Goal: Information Seeking & Learning: Learn about a topic

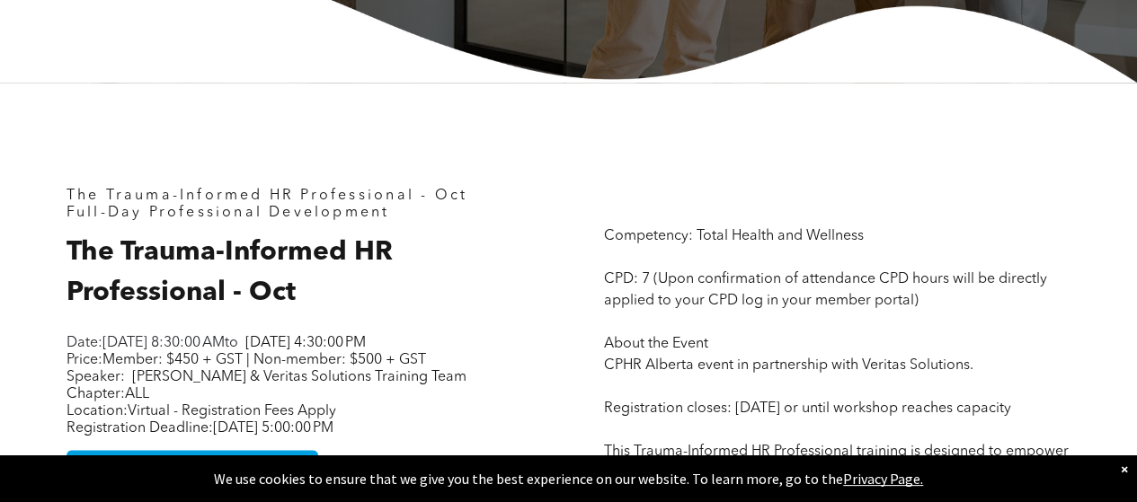
scroll to position [719, 0]
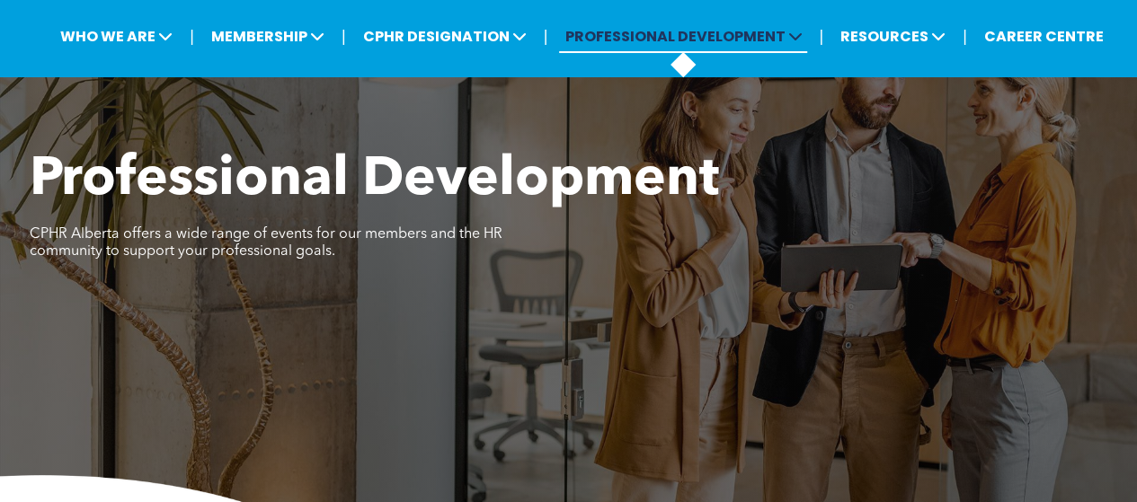
scroll to position [90, 0]
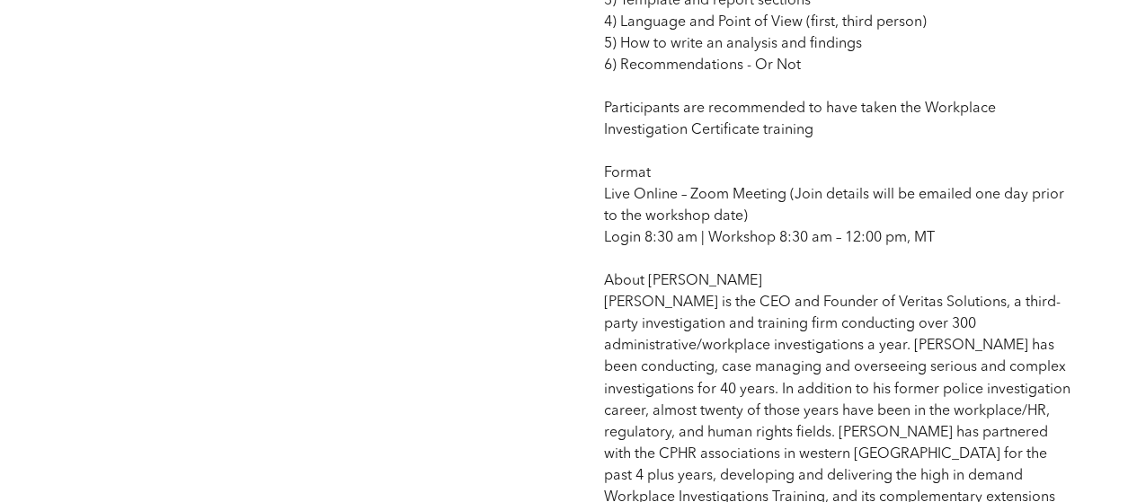
scroll to position [1348, 0]
